Goal: Transaction & Acquisition: Purchase product/service

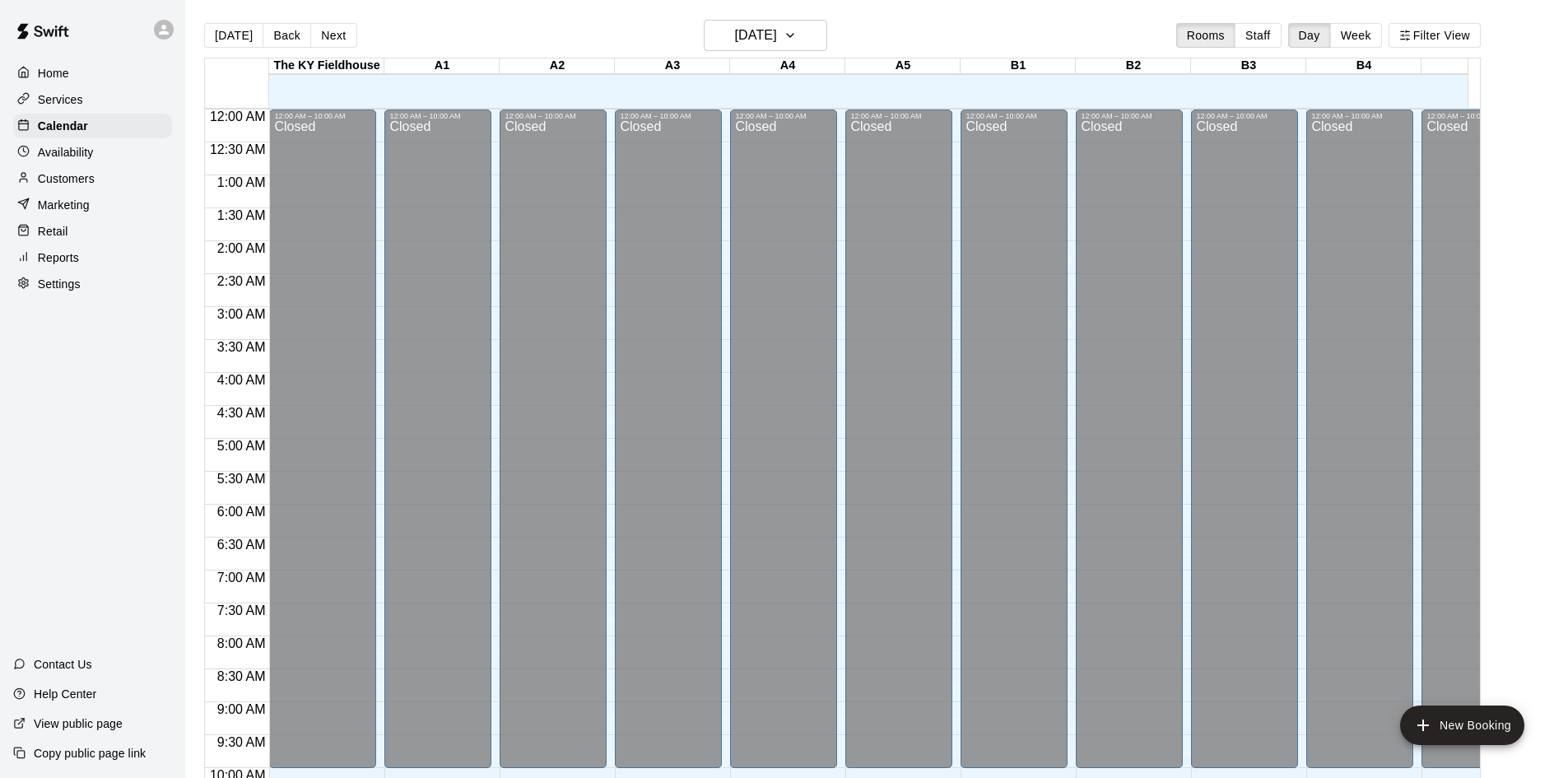
scroll to position [479, 497]
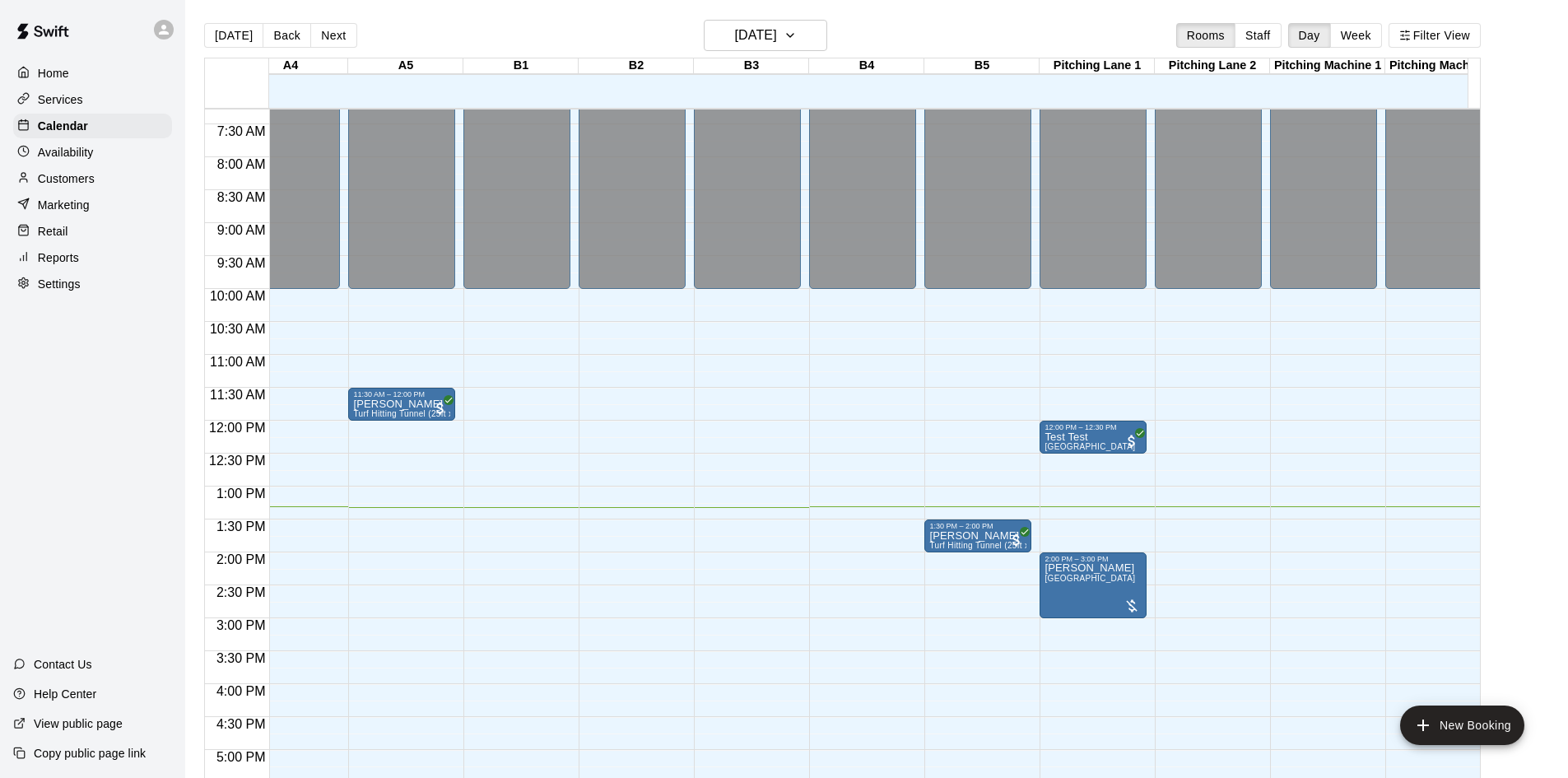
drag, startPoint x: 992, startPoint y: 533, endPoint x: 599, endPoint y: 528, distance: 393.0
drag, startPoint x: 599, startPoint y: 528, endPoint x: 952, endPoint y: 542, distance: 353.3
click at [952, 536] on p "[PERSON_NAME]" at bounding box center [977, 536] width 97 height 0
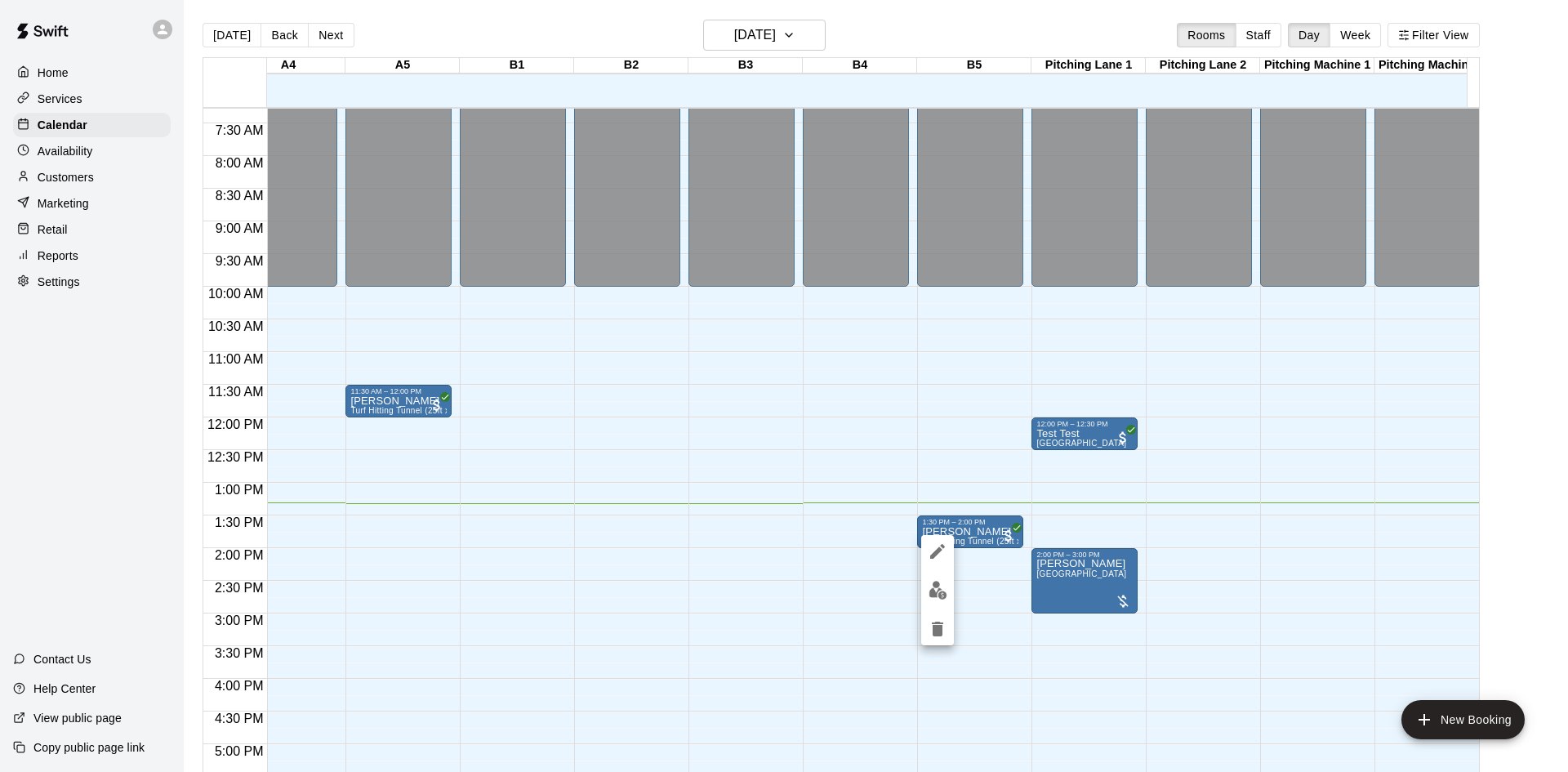
drag, startPoint x: 986, startPoint y: 536, endPoint x: 977, endPoint y: 536, distance: 9.0
click at [977, 536] on div at bounding box center [784, 386] width 1568 height 772
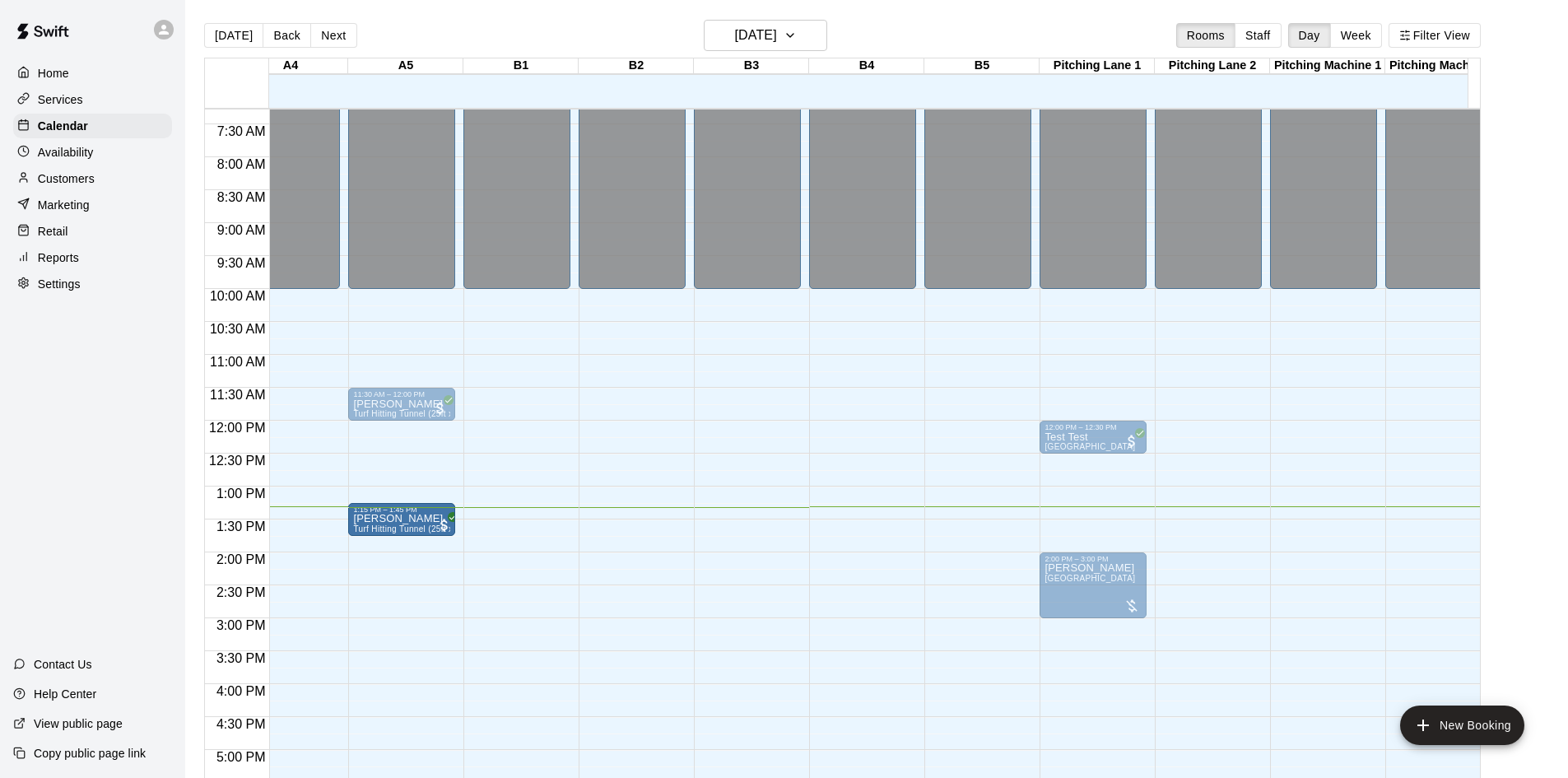
drag, startPoint x: 988, startPoint y: 538, endPoint x: 430, endPoint y: 537, distance: 558.0
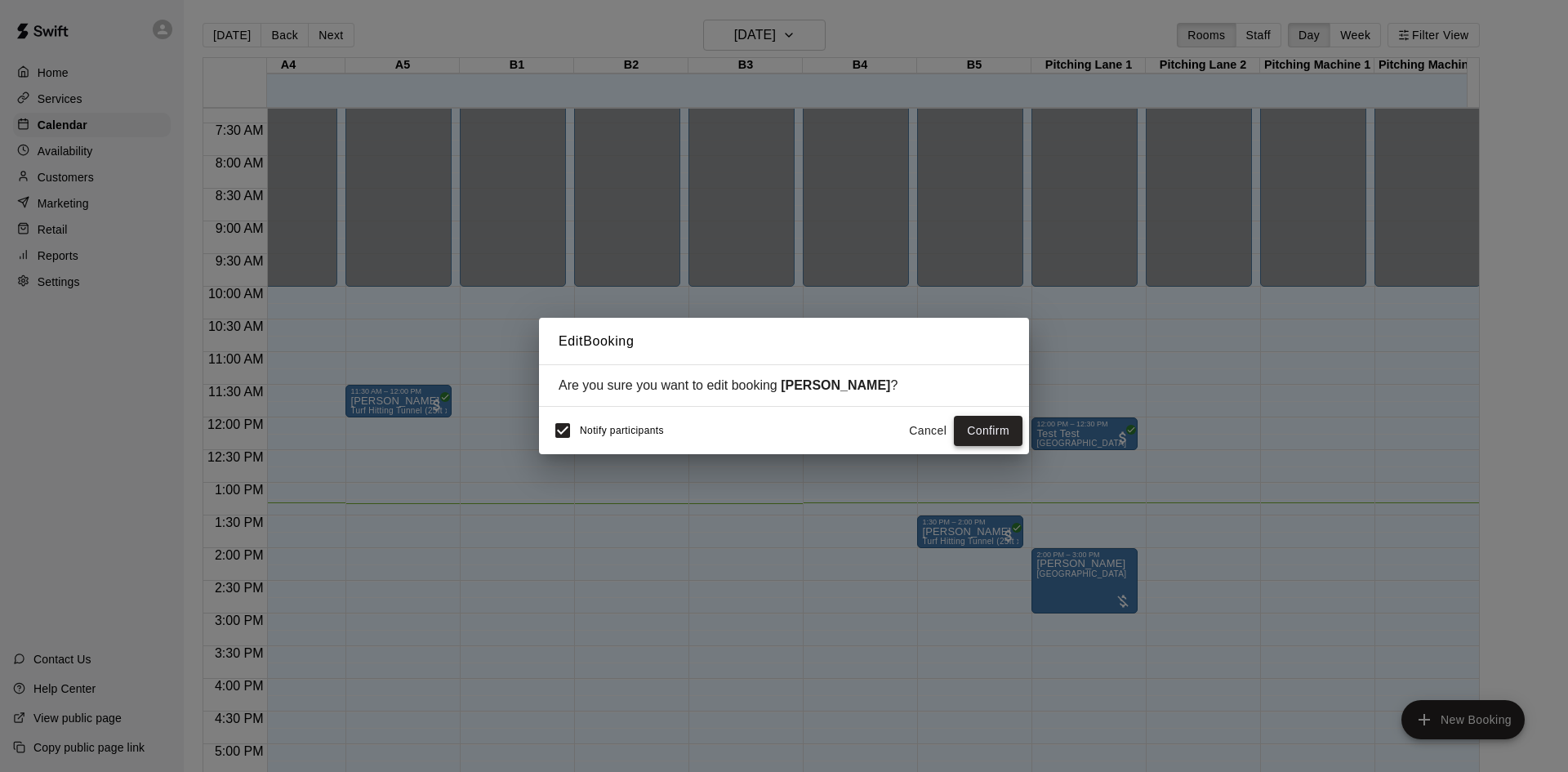
click at [975, 435] on button "Confirm" at bounding box center [988, 430] width 69 height 30
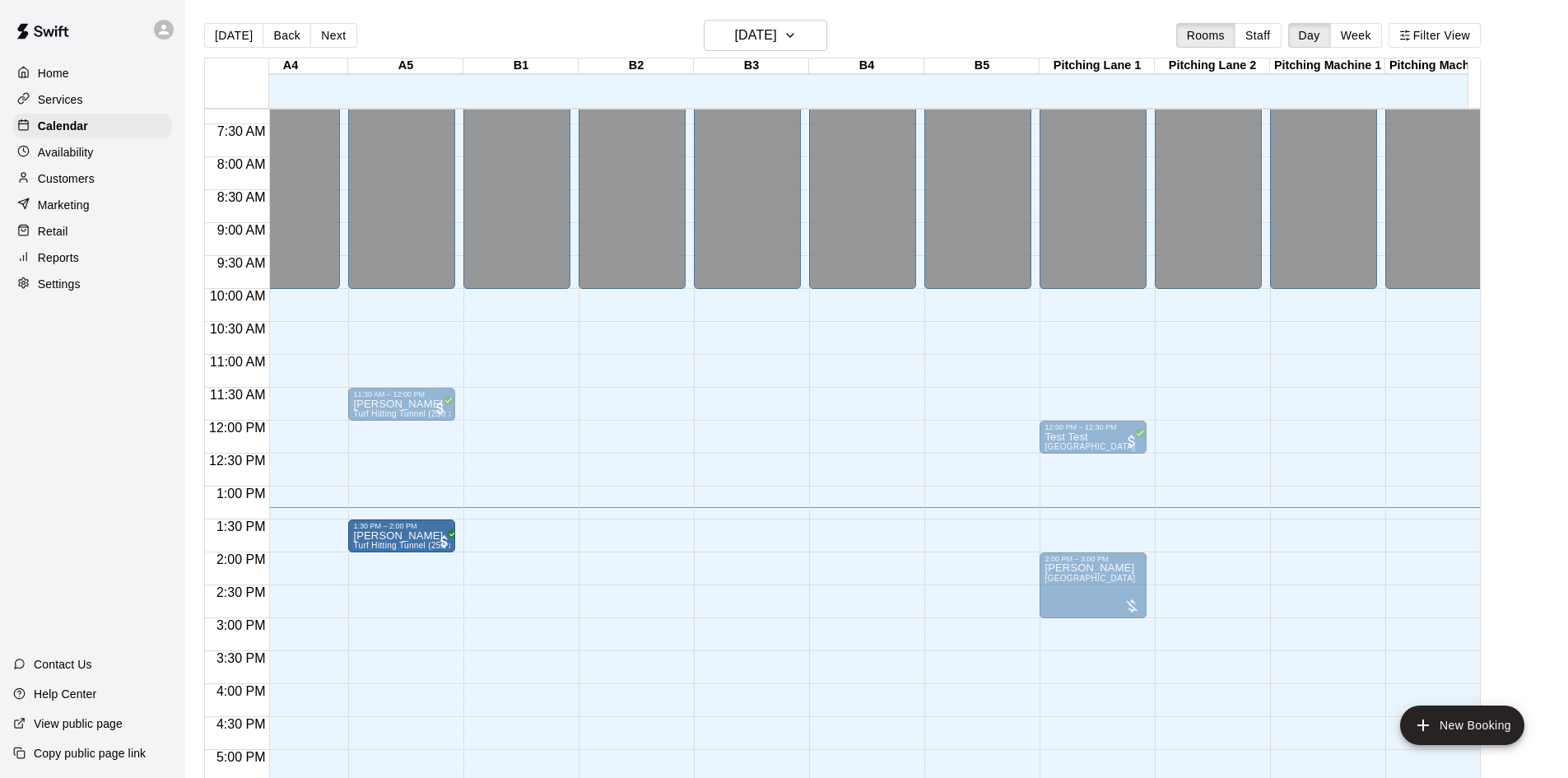
drag, startPoint x: 392, startPoint y: 520, endPoint x: 393, endPoint y: 538, distance: 18.0
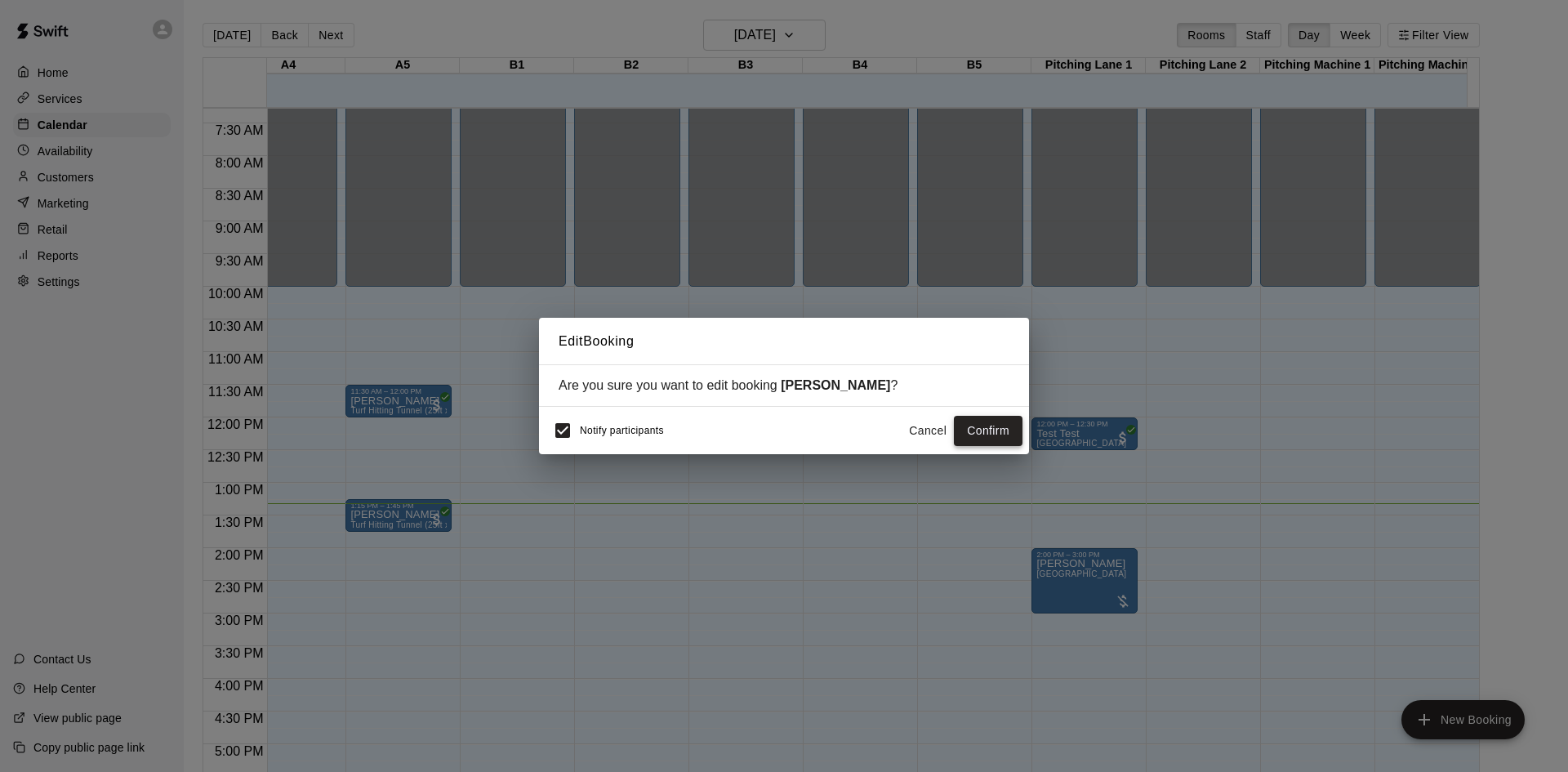
click at [976, 436] on button "Confirm" at bounding box center [988, 430] width 69 height 30
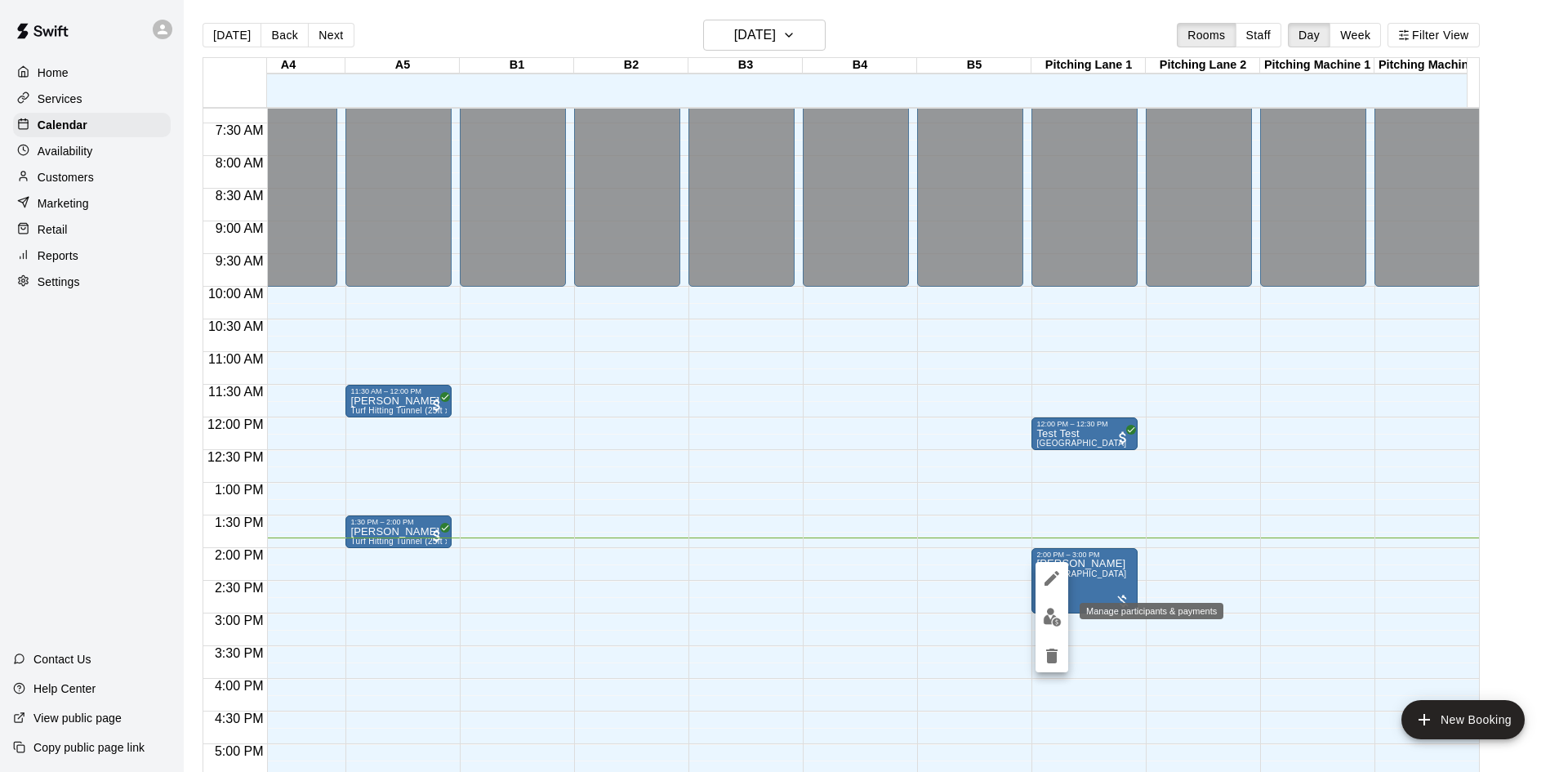
click at [1045, 611] on img "edit" at bounding box center [1052, 617] width 19 height 19
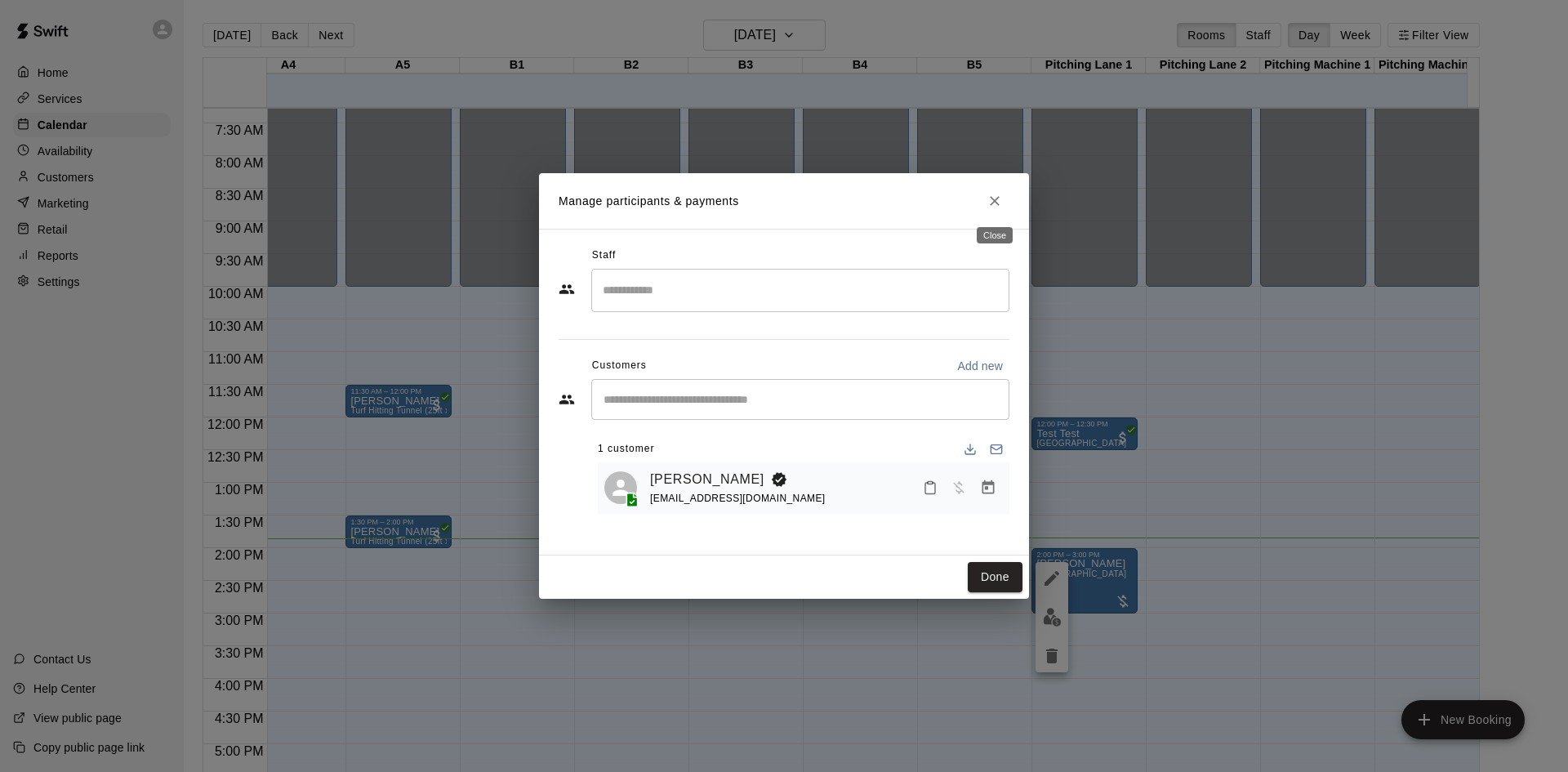
click at [989, 196] on icon "Close" at bounding box center [995, 201] width 16 height 16
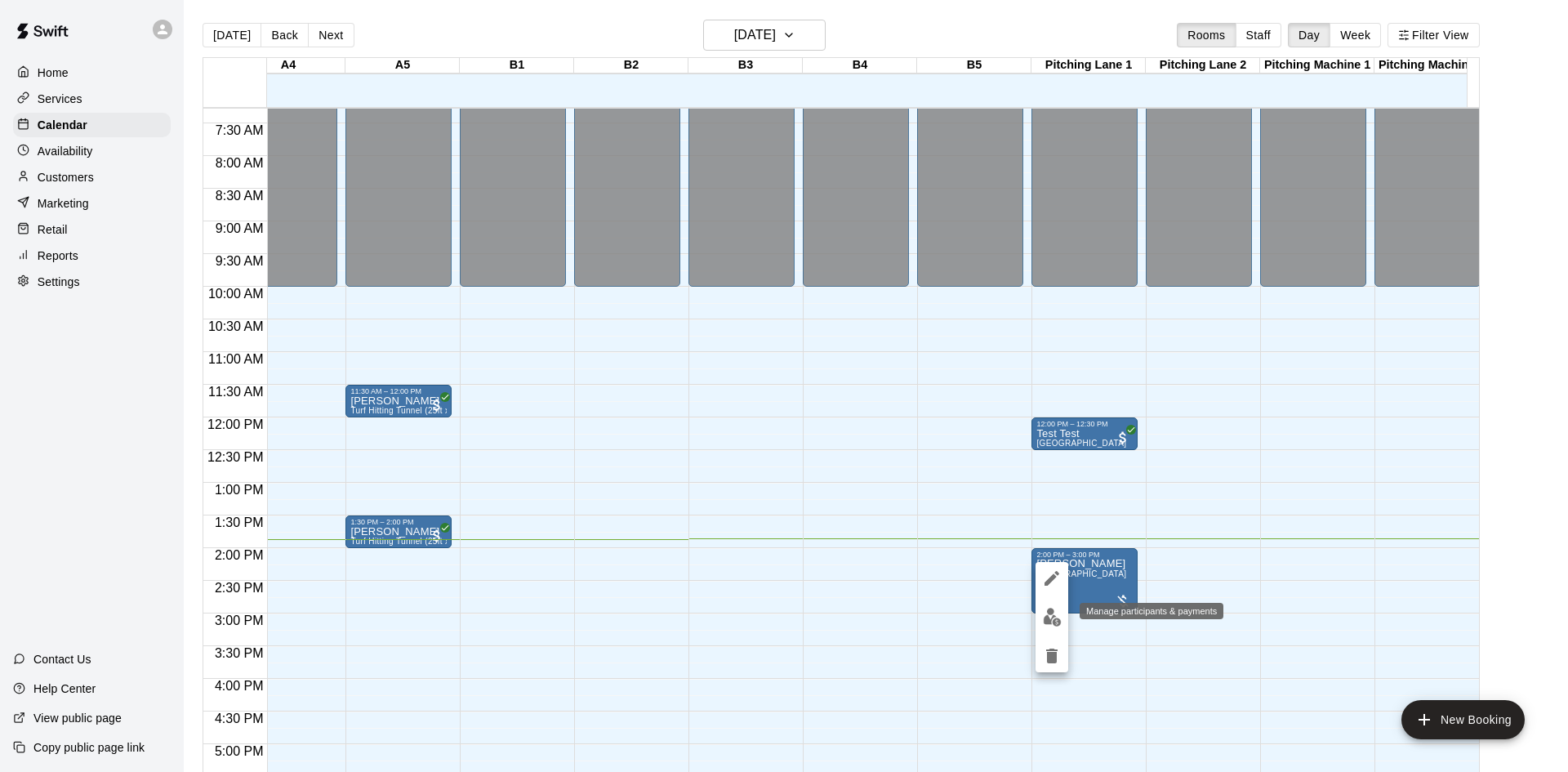
click at [1053, 615] on img "edit" at bounding box center [1052, 617] width 19 height 19
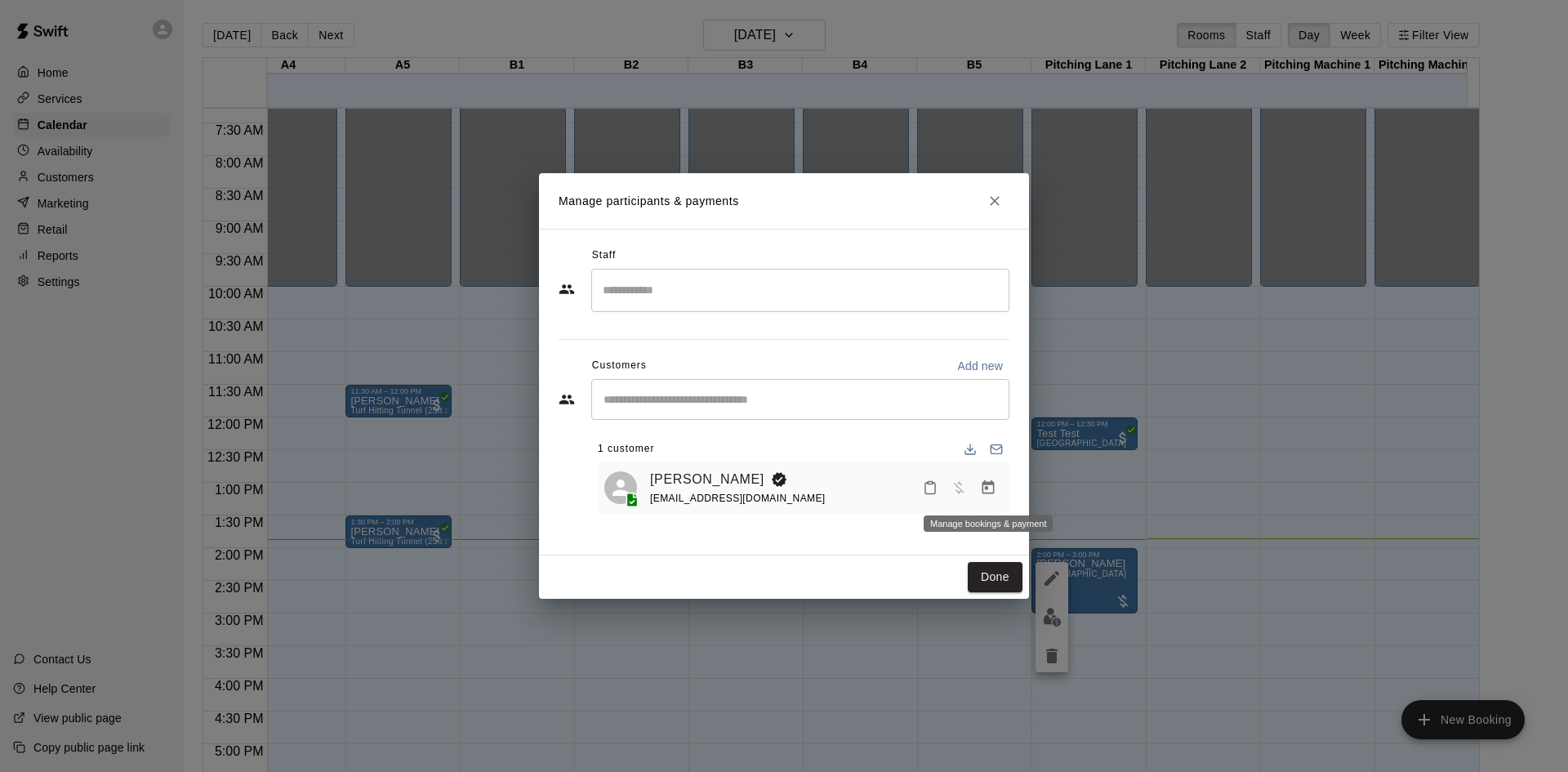
click at [992, 489] on icon "Manage bookings & payment" at bounding box center [989, 488] width 16 height 16
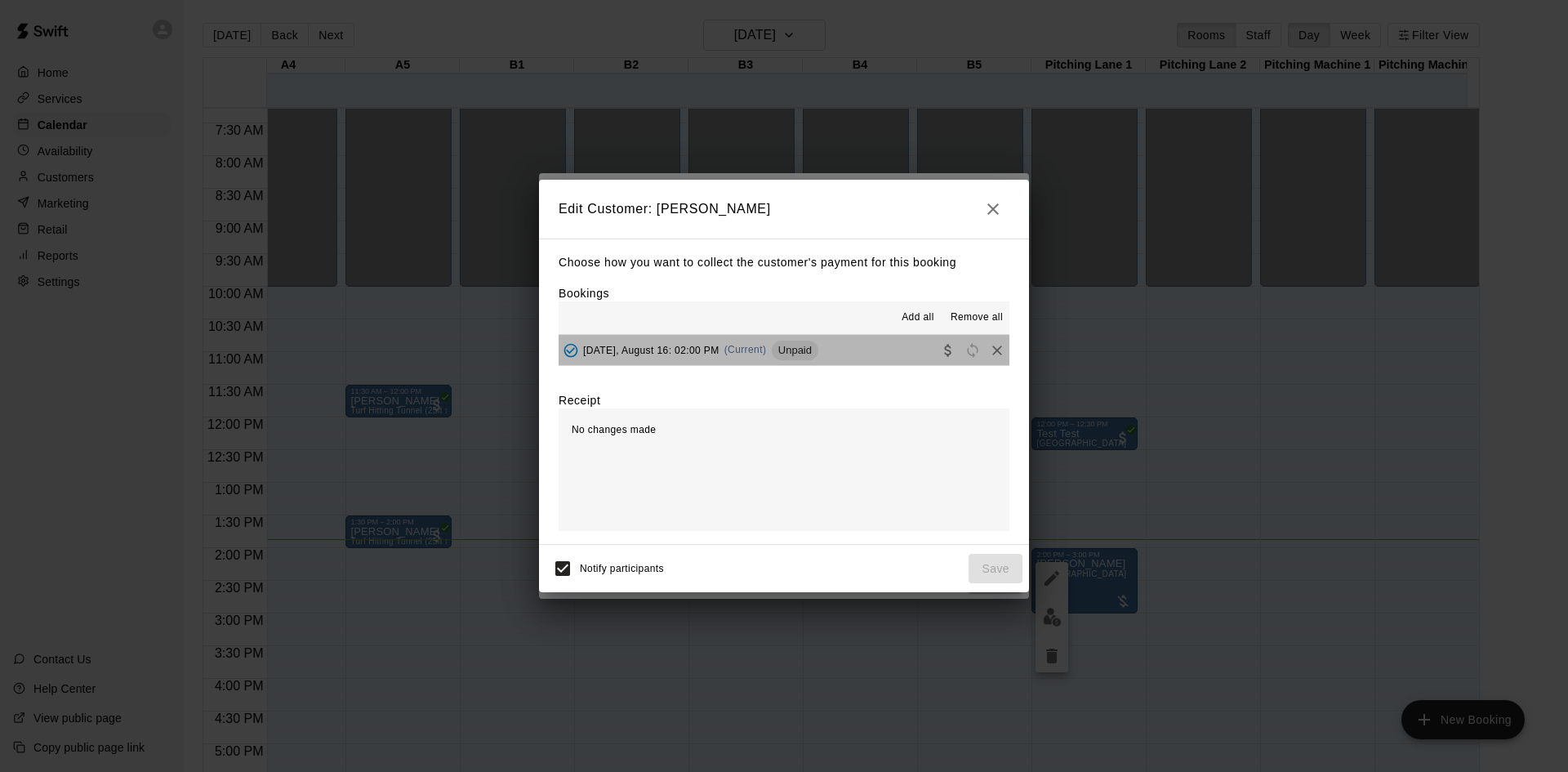
click at [853, 352] on button "[DATE], August 16: 02:00 PM (Current) Unpaid" at bounding box center [784, 350] width 450 height 30
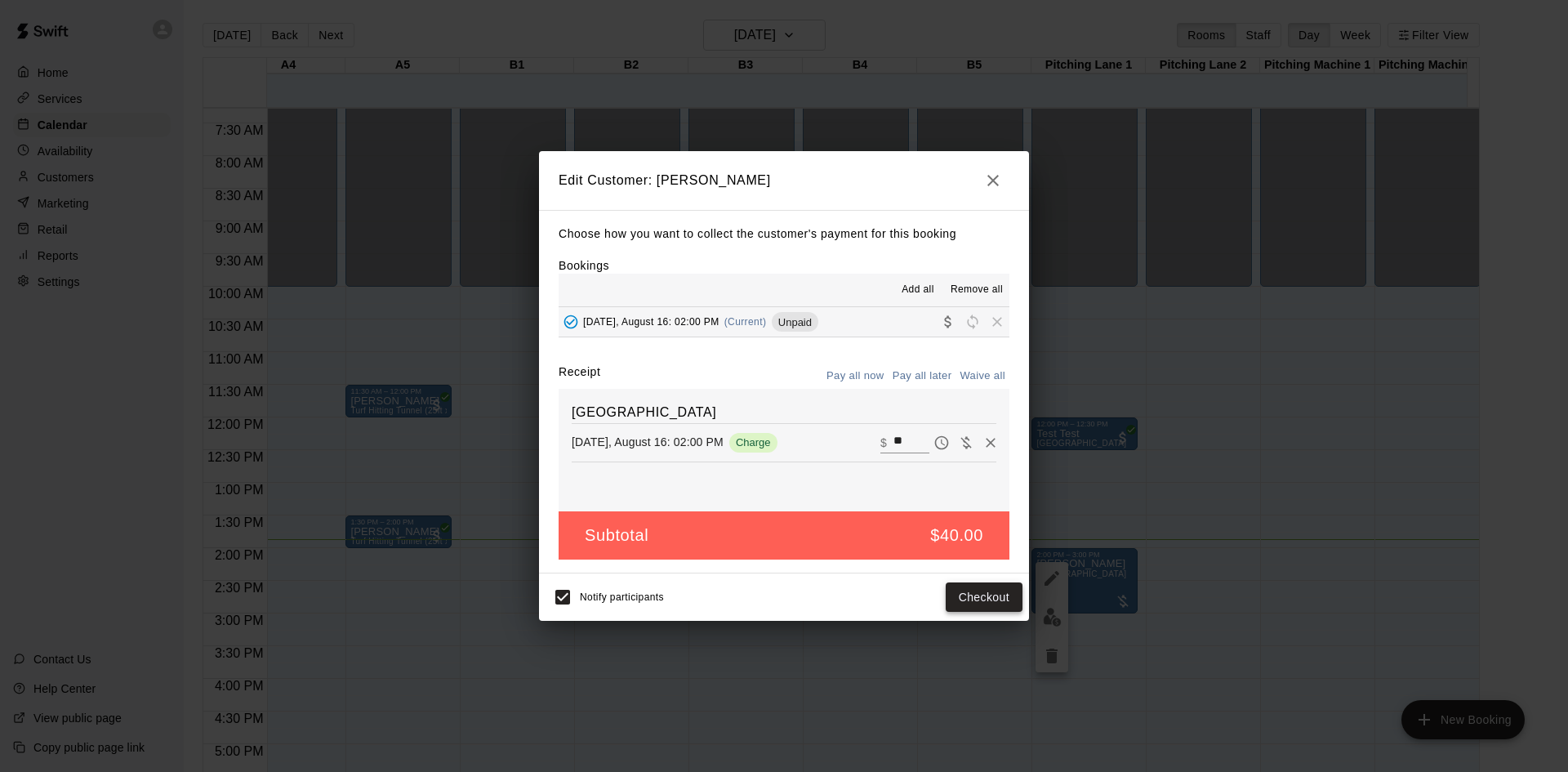
click at [976, 595] on button "Checkout" at bounding box center [984, 597] width 77 height 30
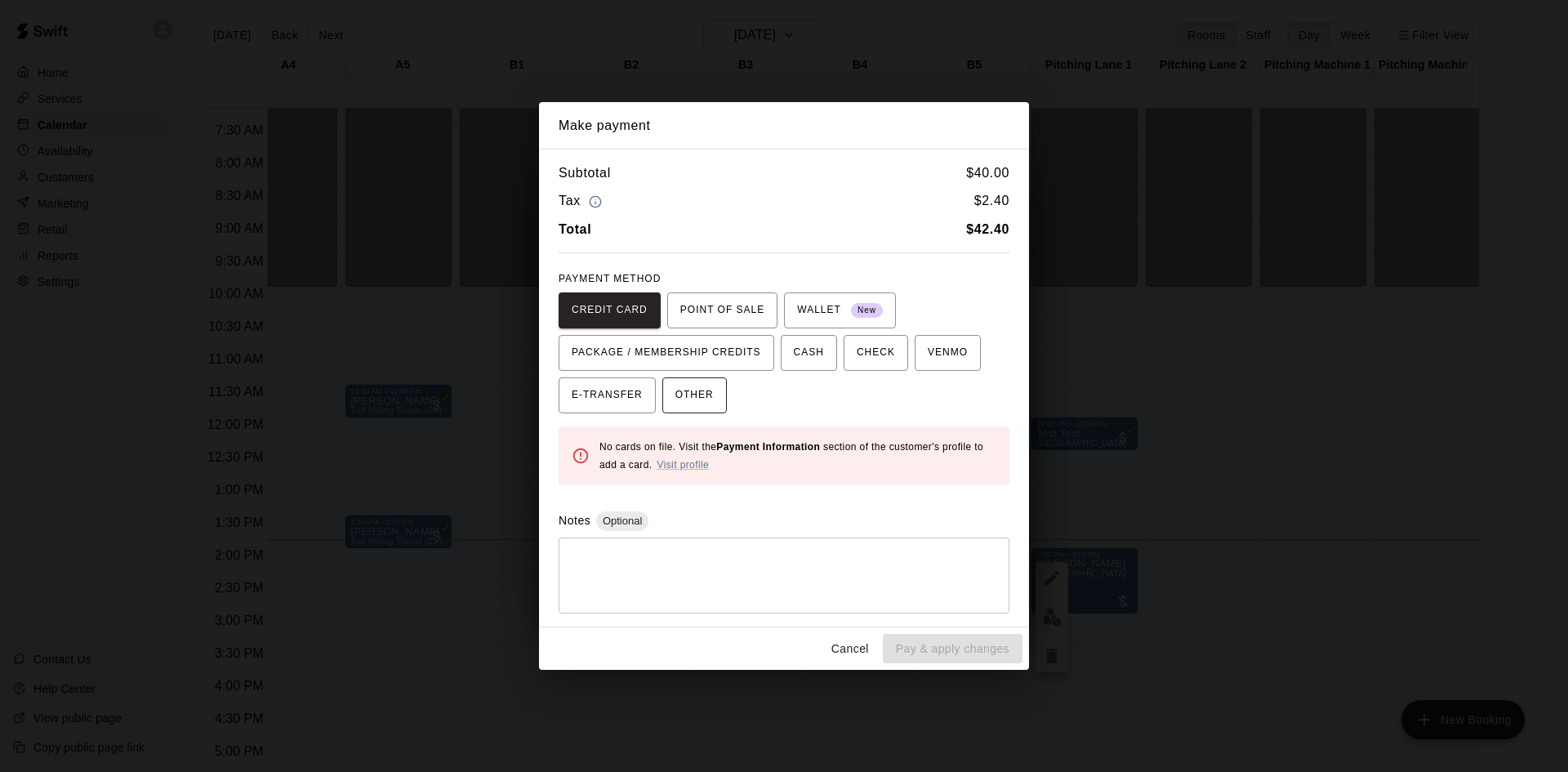
click at [704, 396] on span "OTHER" at bounding box center [695, 396] width 38 height 27
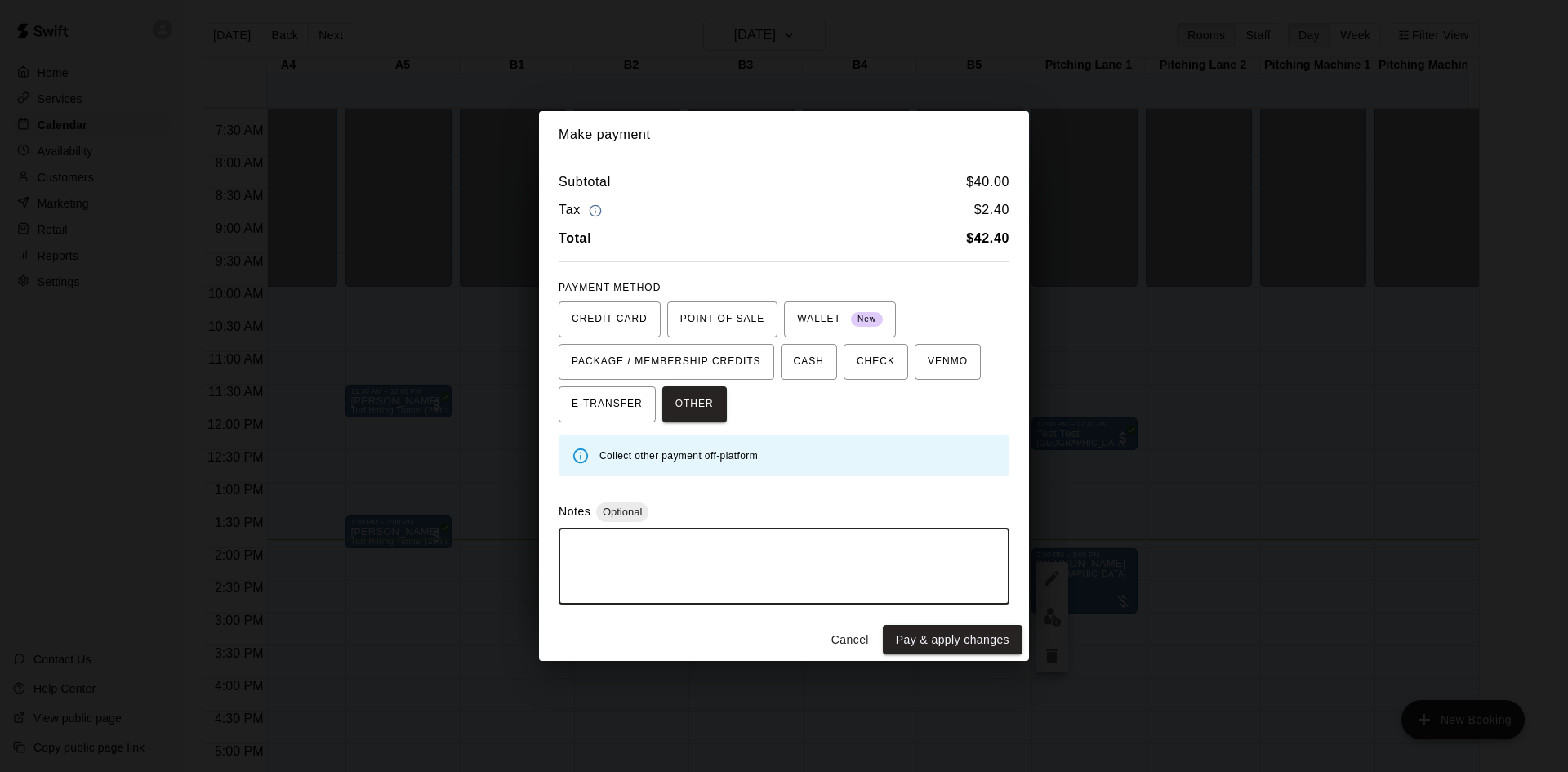
click at [754, 553] on textarea at bounding box center [784, 567] width 428 height 49
type textarea "**********"
click at [909, 631] on button "Pay & apply changes" at bounding box center [952, 640] width 140 height 30
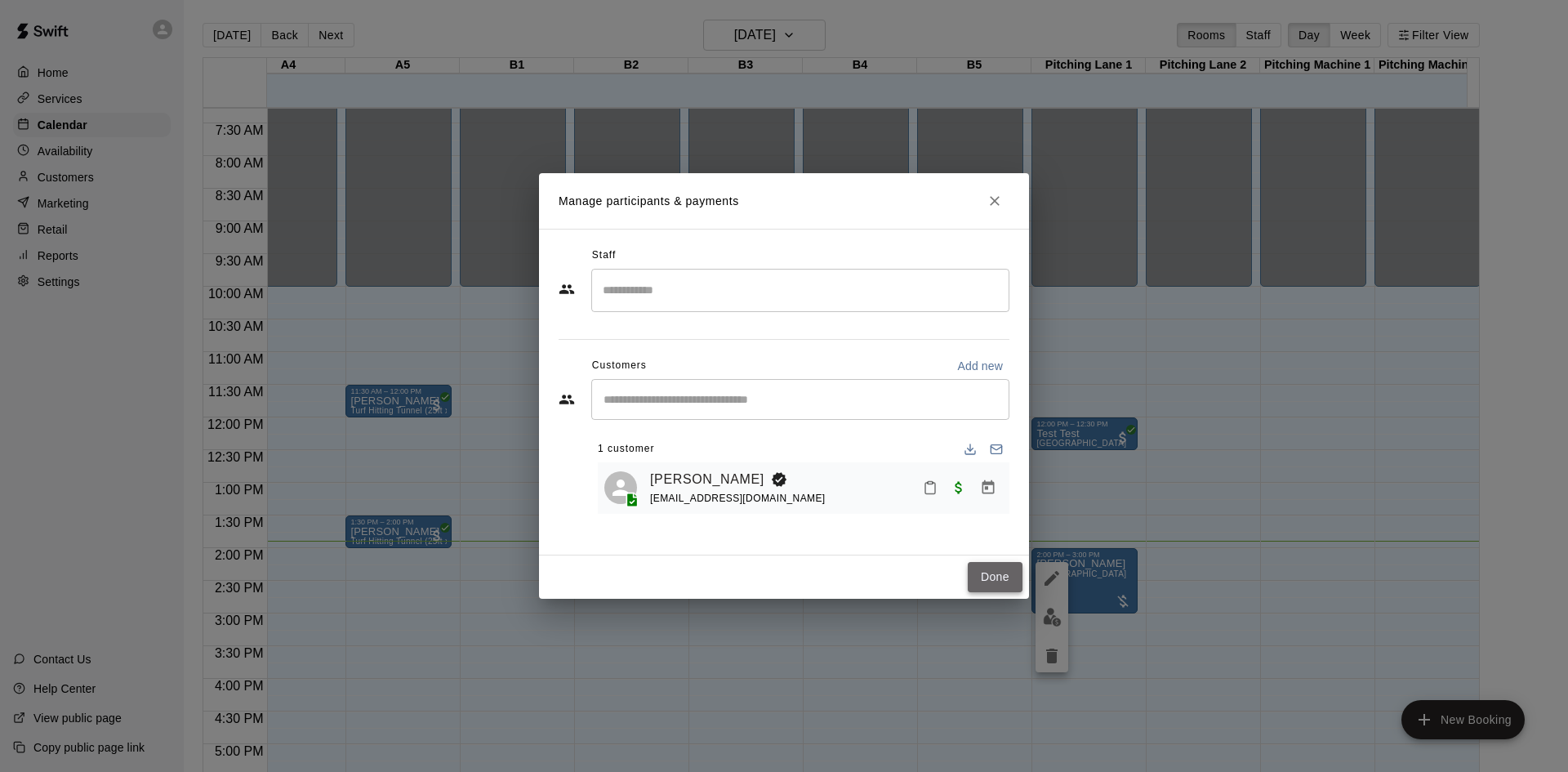
click at [992, 569] on button "Done" at bounding box center [995, 577] width 55 height 30
